Goal: Information Seeking & Learning: Find specific page/section

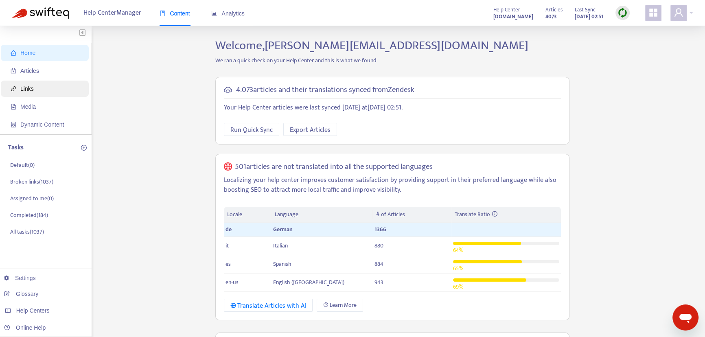
click at [18, 92] on span "Links" at bounding box center [47, 89] width 72 height 16
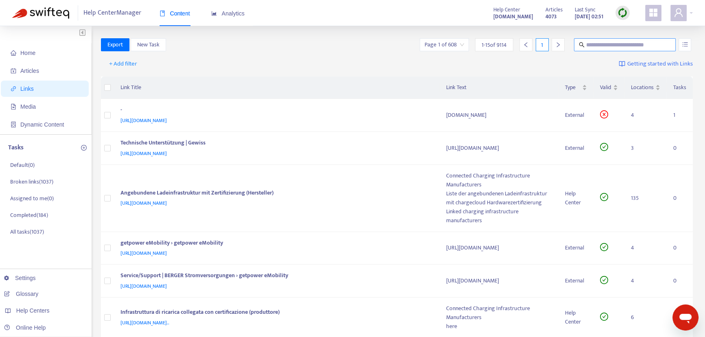
click at [619, 44] on input "text" at bounding box center [625, 44] width 78 height 9
paste input "**********"
type input "**********"
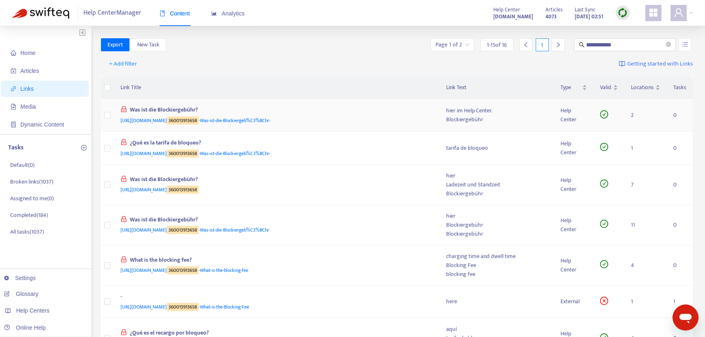
click at [172, 114] on div "Was ist die Blockiergebühr?" at bounding box center [275, 110] width 310 height 11
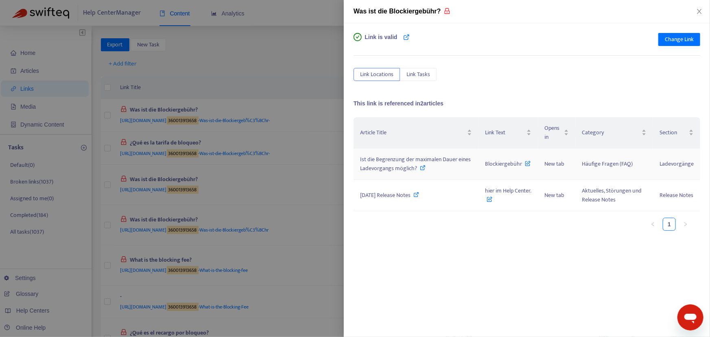
click at [422, 168] on icon at bounding box center [423, 168] width 6 height 6
click at [699, 9] on icon "close" at bounding box center [699, 11] width 7 height 7
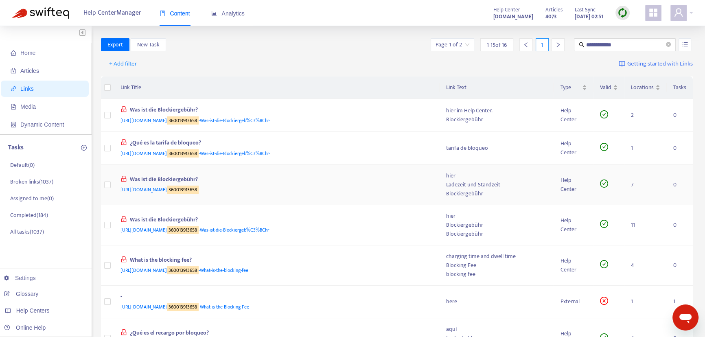
click at [396, 185] on div "[URL][DOMAIN_NAME] 360013913658" at bounding box center [275, 189] width 310 height 9
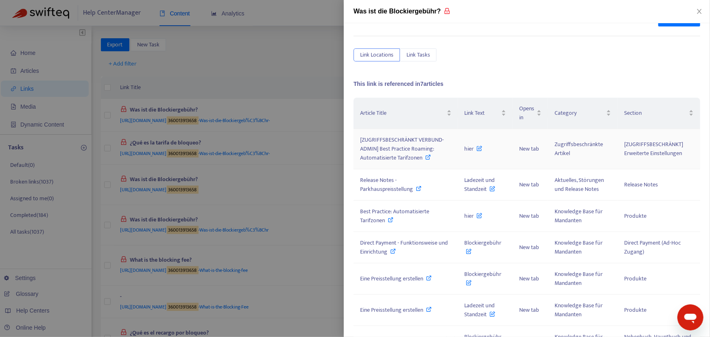
scroll to position [37, 0]
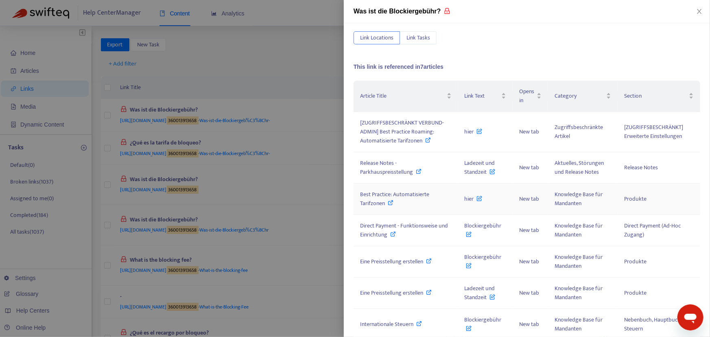
click at [390, 200] on icon at bounding box center [391, 203] width 6 height 6
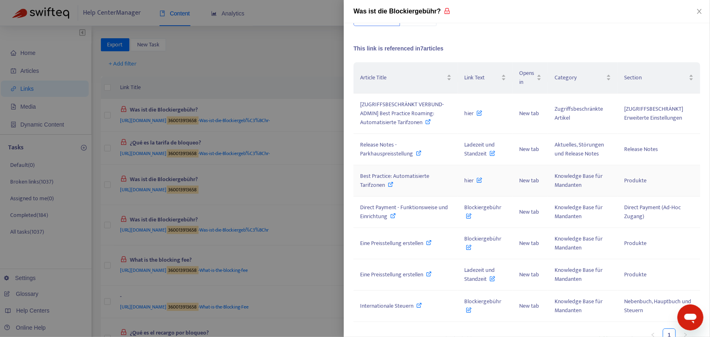
scroll to position [65, 0]
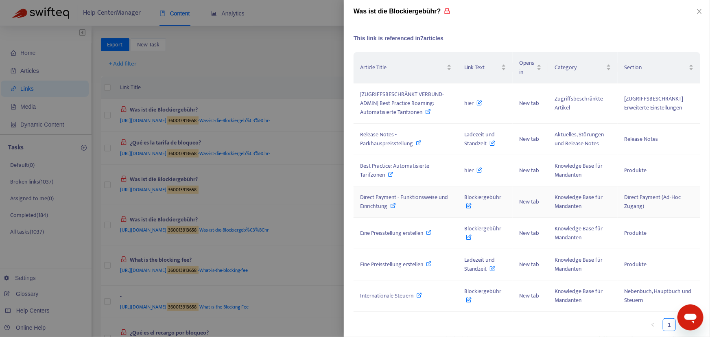
click at [437, 196] on span "Direct Payment - Funktionsweise und Einrichtung" at bounding box center [404, 201] width 88 height 18
click at [404, 264] on span "Eine Preisstellung erstellen" at bounding box center [391, 264] width 63 height 9
click at [395, 291] on span "Internationale Steuern" at bounding box center [386, 295] width 53 height 9
click at [296, 60] on div at bounding box center [355, 168] width 710 height 337
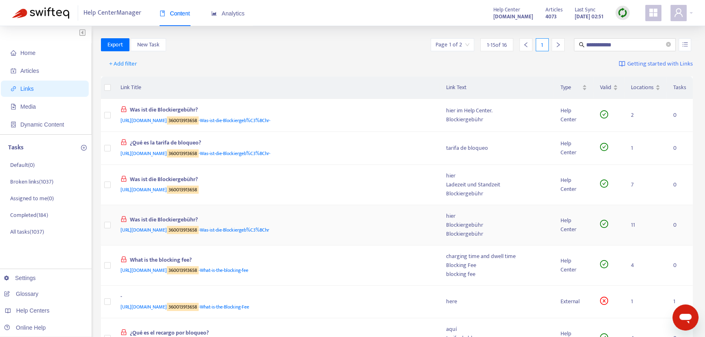
click at [365, 224] on div "Was ist die Blockiergebühr?" at bounding box center [275, 220] width 310 height 11
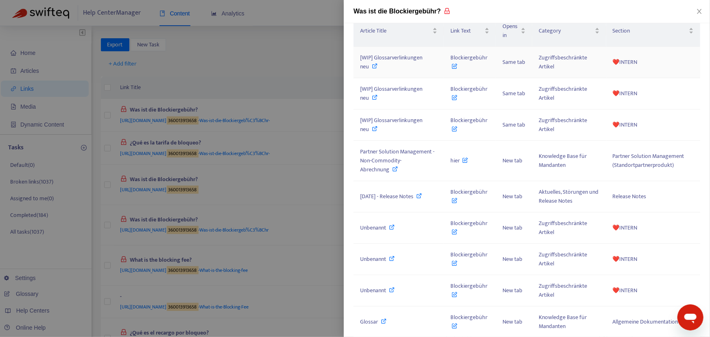
scroll to position [111, 0]
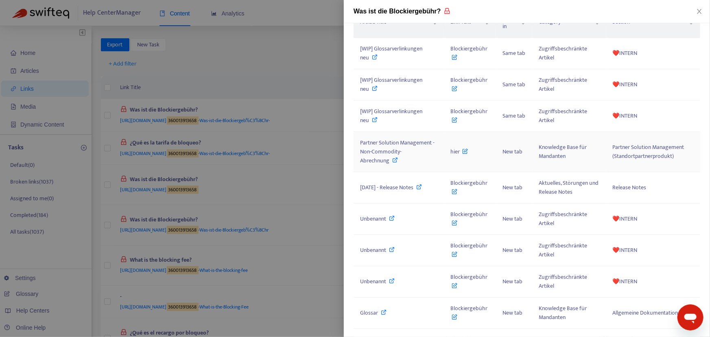
click at [389, 154] on span "Partner Solution Management - Non-Commodity-Abrechnung" at bounding box center [397, 151] width 74 height 27
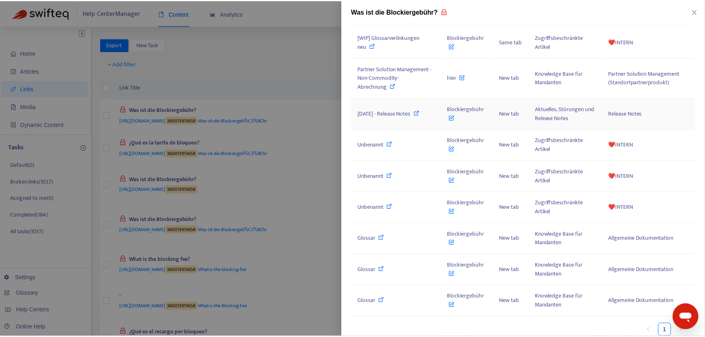
scroll to position [190, 0]
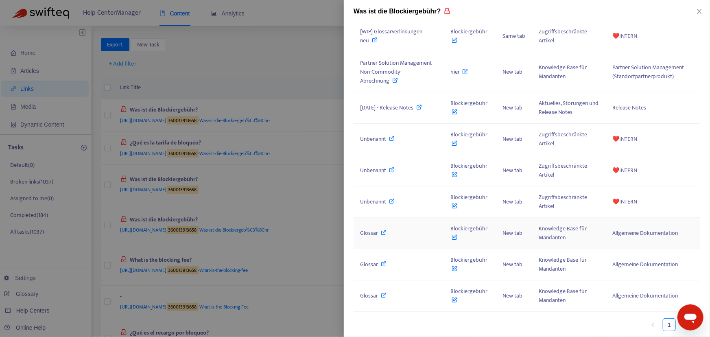
click at [369, 231] on span "Glossar" at bounding box center [369, 232] width 18 height 9
click at [312, 49] on div at bounding box center [355, 168] width 710 height 337
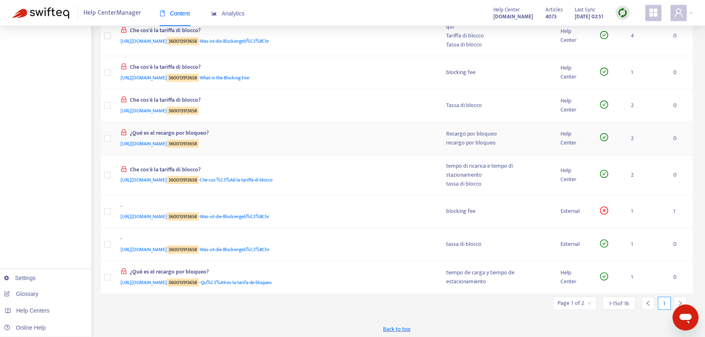
scroll to position [344, 0]
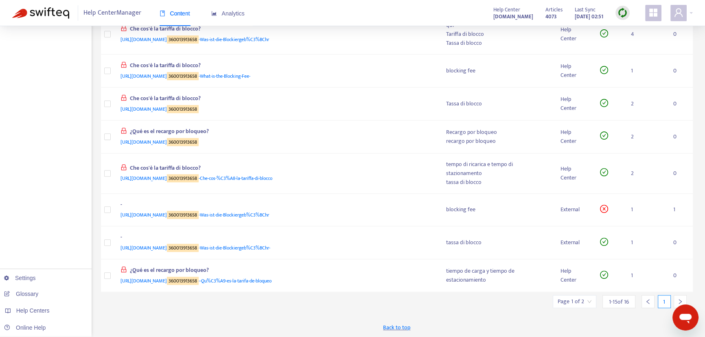
click at [676, 300] on div at bounding box center [679, 301] width 13 height 13
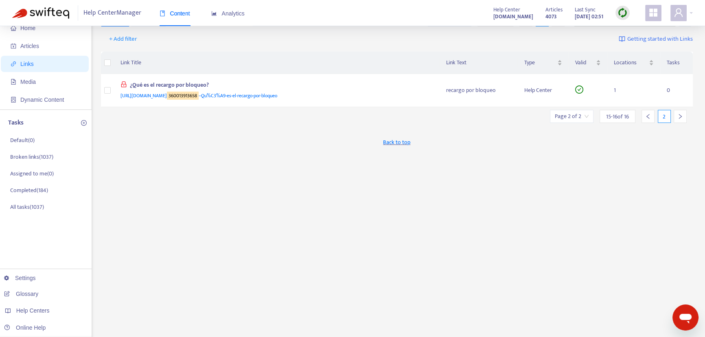
scroll to position [0, 0]
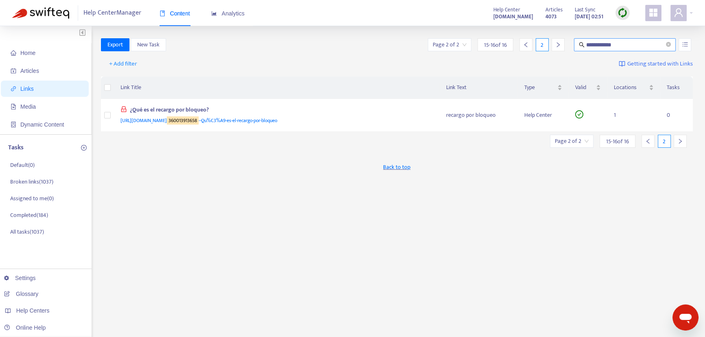
click at [613, 45] on input "**********" at bounding box center [625, 44] width 78 height 9
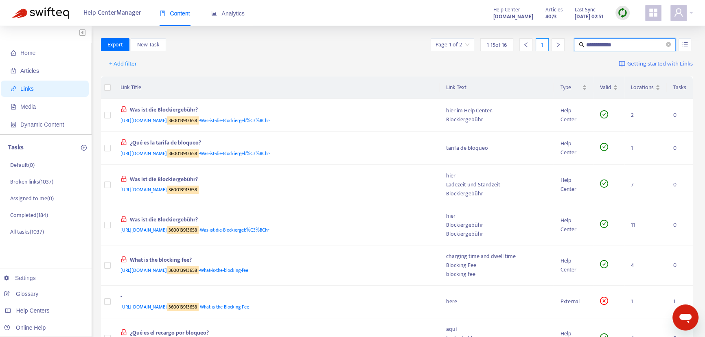
click at [621, 8] on img at bounding box center [622, 13] width 10 height 10
click at [635, 31] on link "Quick Sync" at bounding box center [639, 29] width 35 height 9
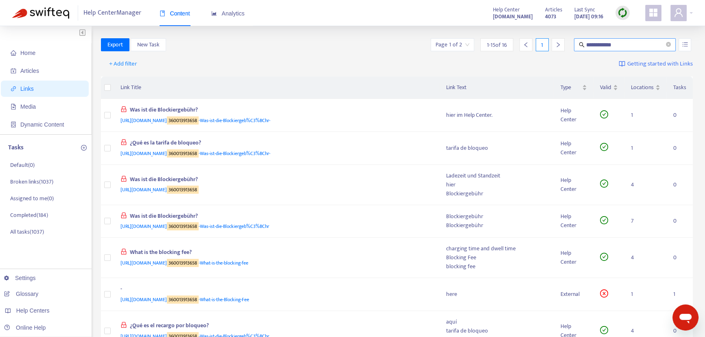
click at [617, 44] on input "**********" at bounding box center [625, 44] width 78 height 9
drag, startPoint x: 631, startPoint y: 43, endPoint x: 575, endPoint y: 46, distance: 55.8
click at [575, 46] on span "**********" at bounding box center [625, 44] width 102 height 13
click at [25, 91] on span "Links" at bounding box center [26, 88] width 13 height 7
click at [28, 53] on span "Home" at bounding box center [27, 53] width 15 height 7
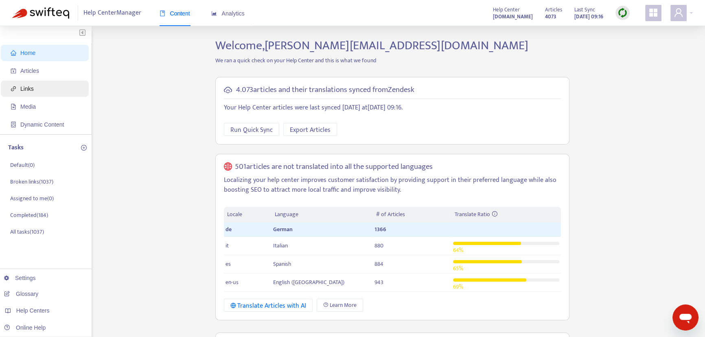
click at [35, 86] on span "Links" at bounding box center [47, 89] width 72 height 16
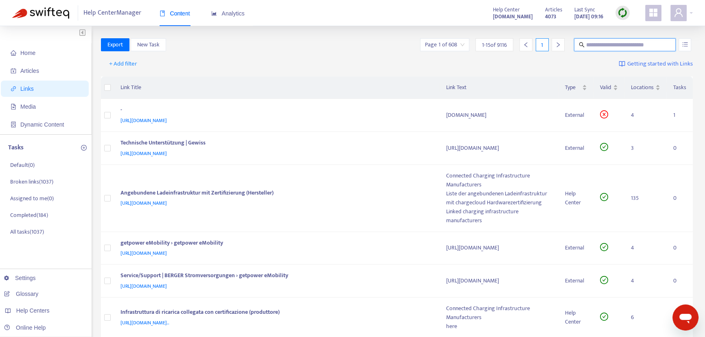
click at [637, 46] on input "text" at bounding box center [625, 44] width 78 height 9
paste input "**********"
type input "**********"
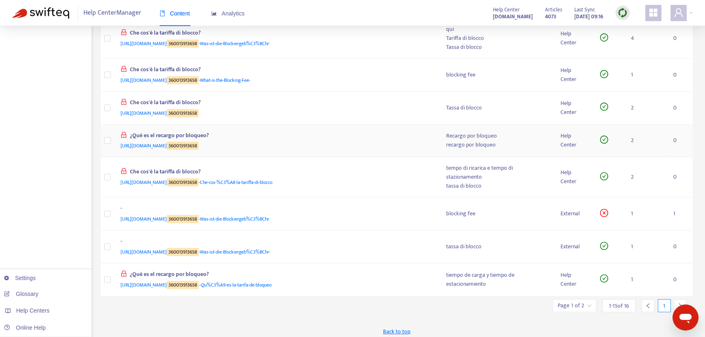
scroll to position [337, 0]
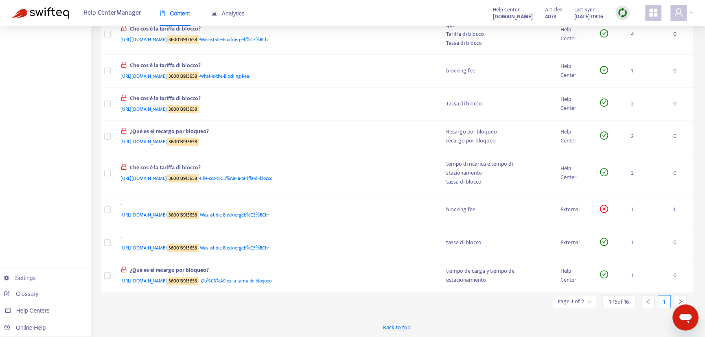
click at [680, 299] on icon "right" at bounding box center [680, 302] width 6 height 6
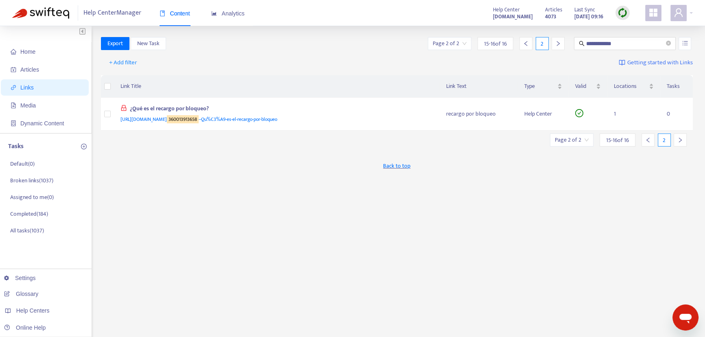
scroll to position [0, 0]
click at [649, 145] on div at bounding box center [647, 141] width 13 height 13
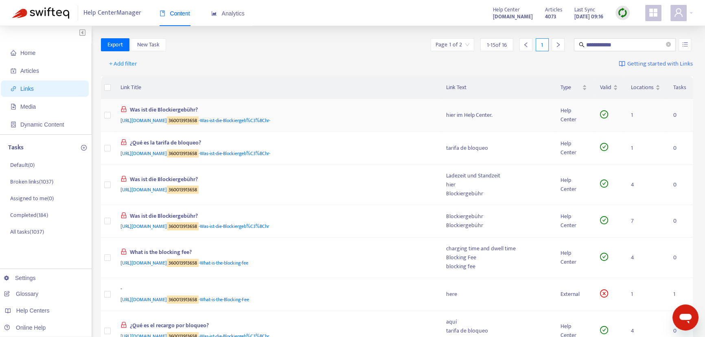
click at [386, 115] on div "Was ist die Blockiergebühr?" at bounding box center [275, 110] width 310 height 11
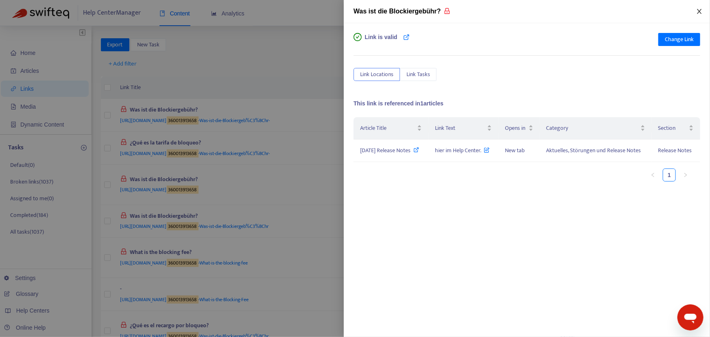
click at [701, 9] on icon "close" at bounding box center [699, 11] width 4 height 5
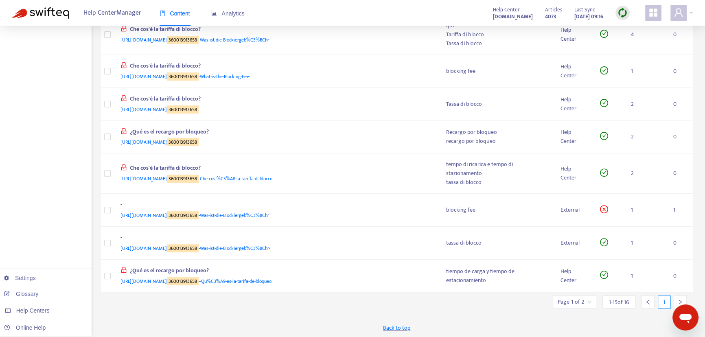
scroll to position [337, 0]
click at [677, 299] on icon "right" at bounding box center [680, 302] width 6 height 6
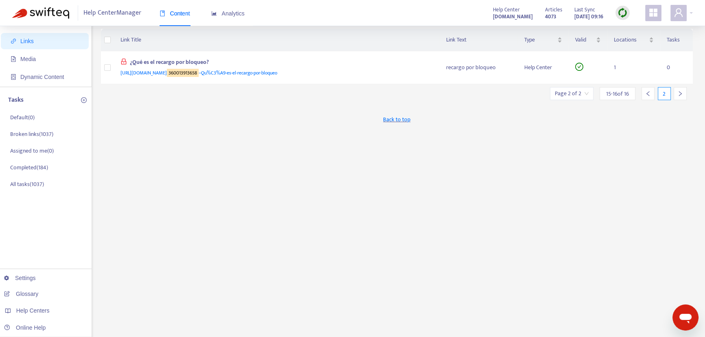
scroll to position [0, 0]
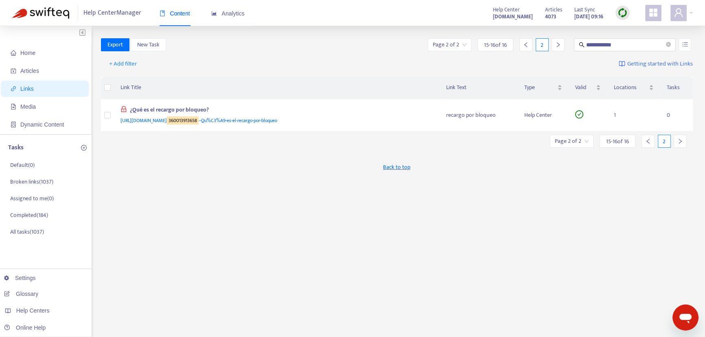
click at [648, 140] on icon "left" at bounding box center [648, 141] width 6 height 6
